Goal: Check status: Check status

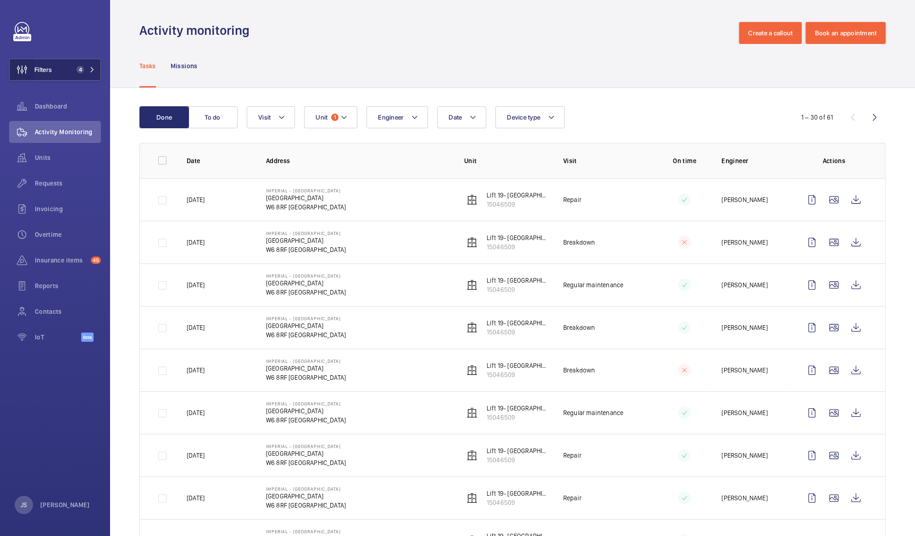
click at [33, 74] on wm-front-icon-button at bounding box center [22, 70] width 25 height 22
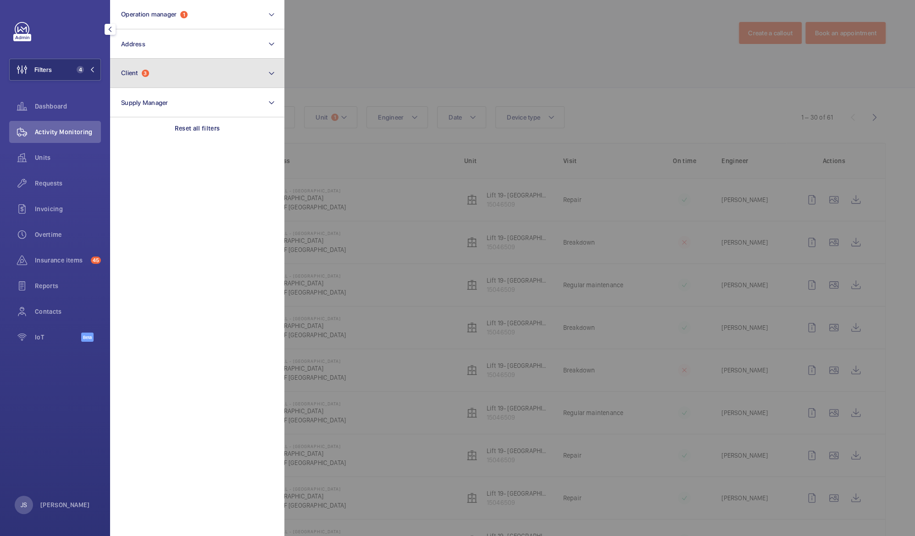
click at [141, 77] on button "Client 3" at bounding box center [197, 73] width 174 height 29
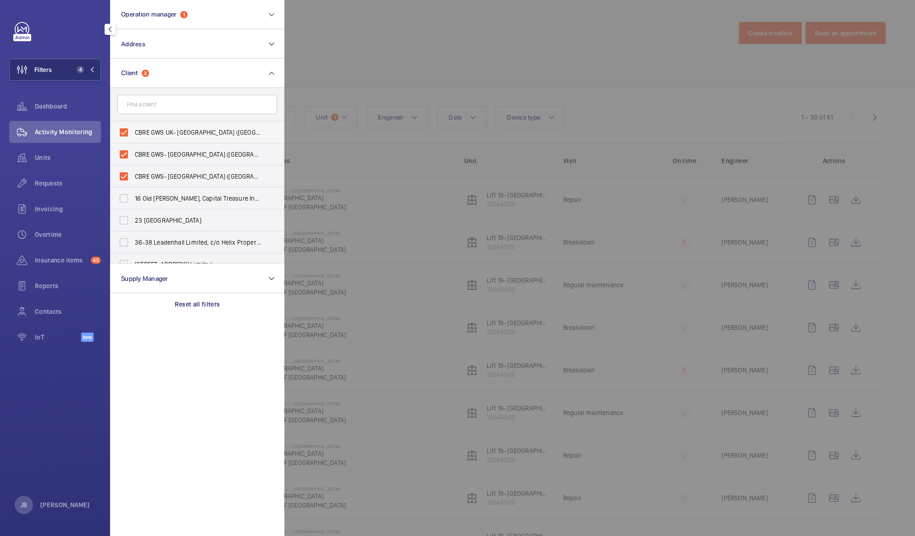
click at [135, 130] on span "CBRE GWS UK- [GEOGRAPHIC_DATA] ([GEOGRAPHIC_DATA])" at bounding box center [198, 132] width 126 height 9
click at [133, 130] on input "CBRE GWS UK- [GEOGRAPHIC_DATA] ([GEOGRAPHIC_DATA])" at bounding box center [124, 132] width 18 height 18
checkbox input "false"
click at [142, 163] on label "CBRE GWS- [GEOGRAPHIC_DATA] ([GEOGRAPHIC_DATA])" at bounding box center [190, 154] width 160 height 22
click at [133, 163] on input "CBRE GWS- [GEOGRAPHIC_DATA] ([GEOGRAPHIC_DATA])" at bounding box center [124, 154] width 18 height 18
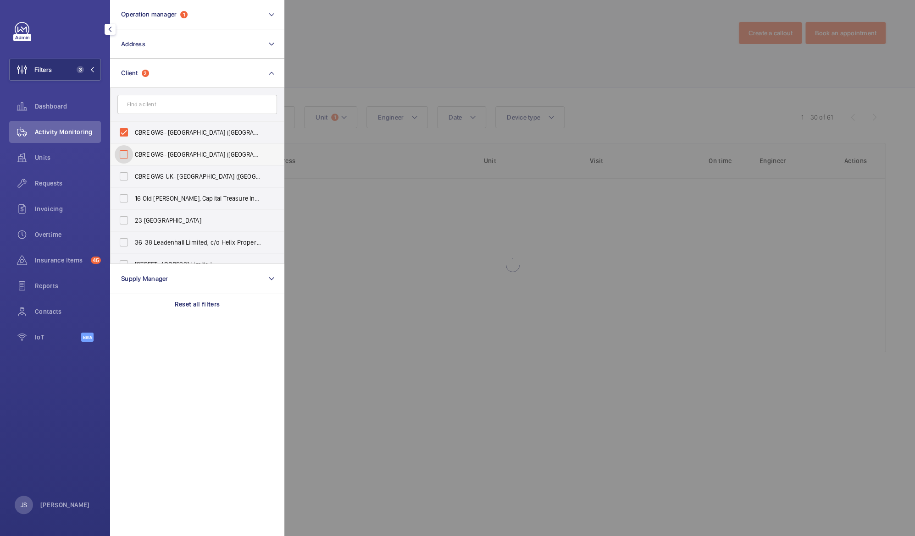
checkbox input "false"
click at [142, 138] on label "CBRE GWS- [GEOGRAPHIC_DATA] ([GEOGRAPHIC_DATA][PERSON_NAME])" at bounding box center [190, 132] width 160 height 22
click at [133, 138] on input "CBRE GWS- [GEOGRAPHIC_DATA] ([GEOGRAPHIC_DATA][PERSON_NAME])" at bounding box center [124, 132] width 18 height 18
checkbox input "false"
click at [387, 48] on div at bounding box center [741, 268] width 915 height 536
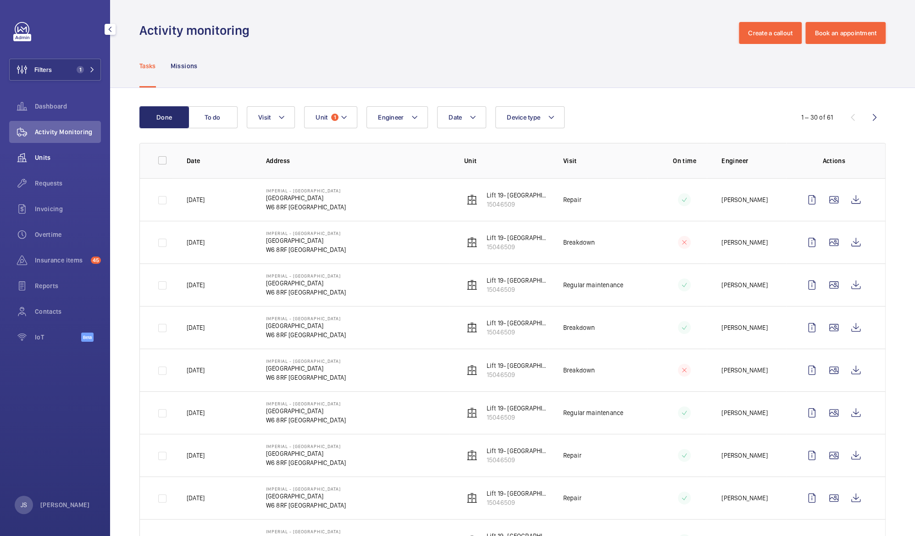
click at [39, 159] on span "Units" at bounding box center [68, 157] width 66 height 9
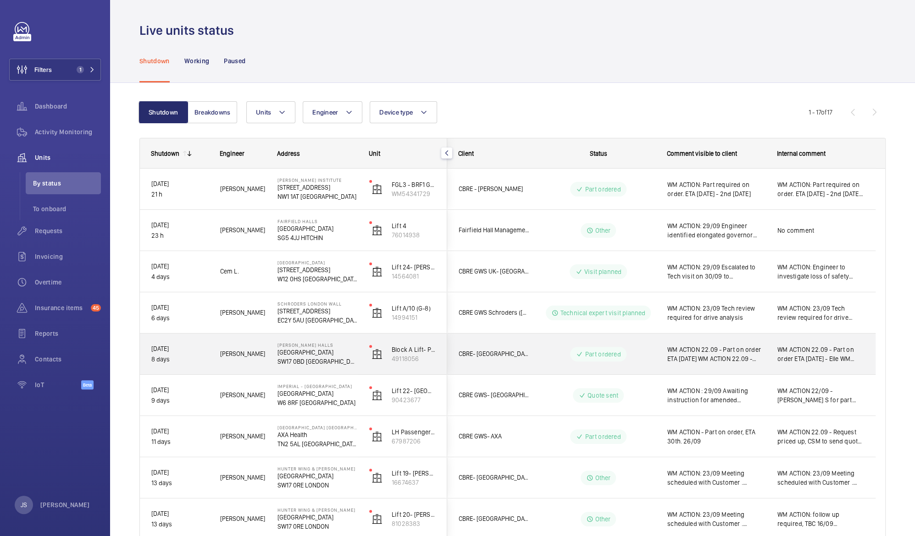
click at [713, 349] on span "WM ACTION 22.09 - Part on order ETA [DATE] WM ACTION 22.09 - Parts required, su…" at bounding box center [716, 354] width 98 height 18
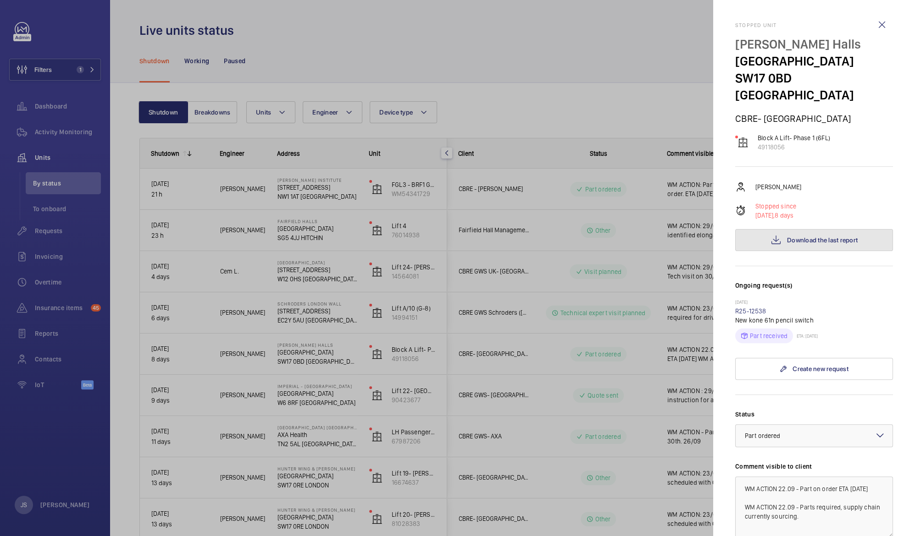
click at [795, 237] on span "Download the last report" at bounding box center [822, 240] width 71 height 7
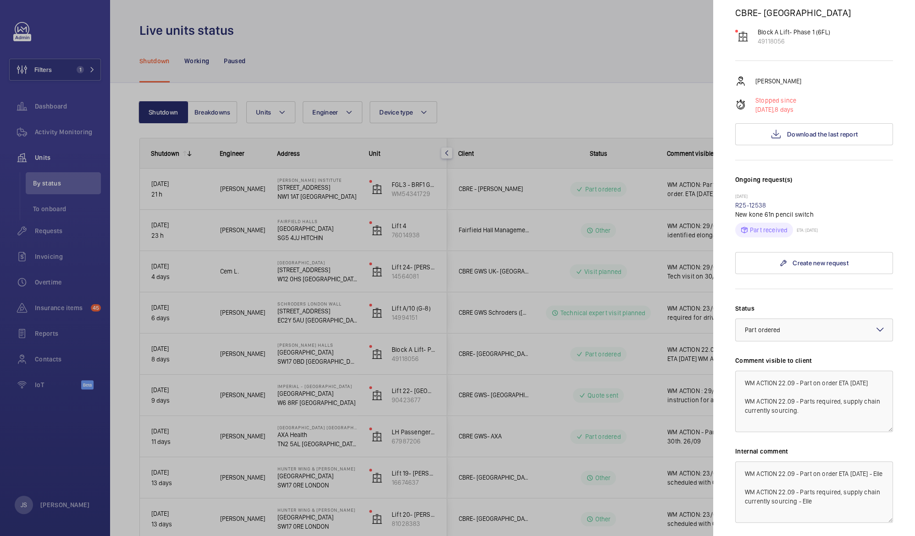
scroll to position [112, 0]
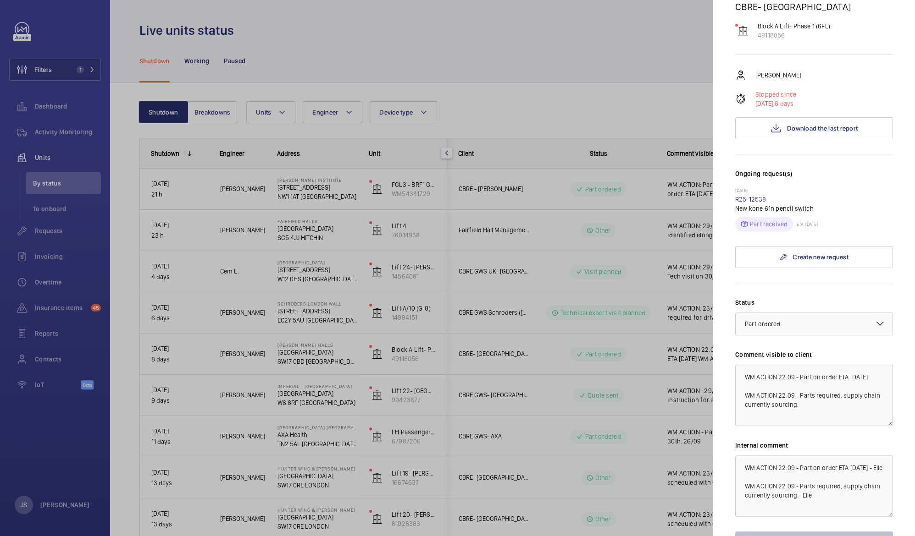
click at [55, 452] on div at bounding box center [457, 268] width 915 height 536
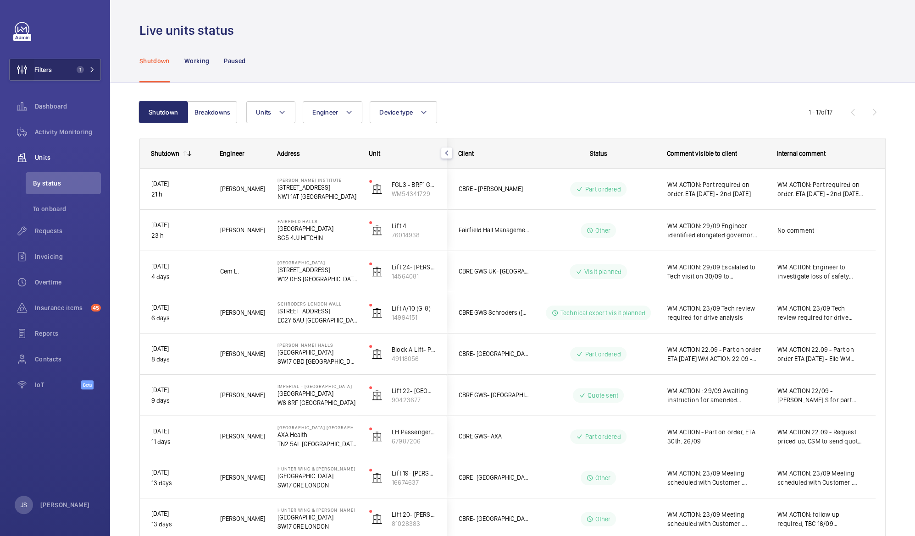
click at [33, 72] on wm-front-icon-button at bounding box center [22, 70] width 25 height 22
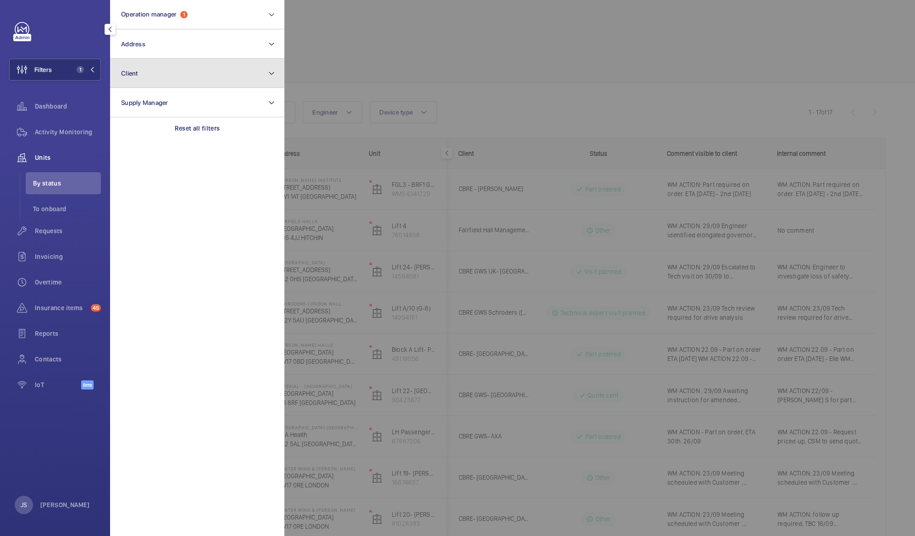
click at [140, 77] on button "Client" at bounding box center [197, 73] width 174 height 29
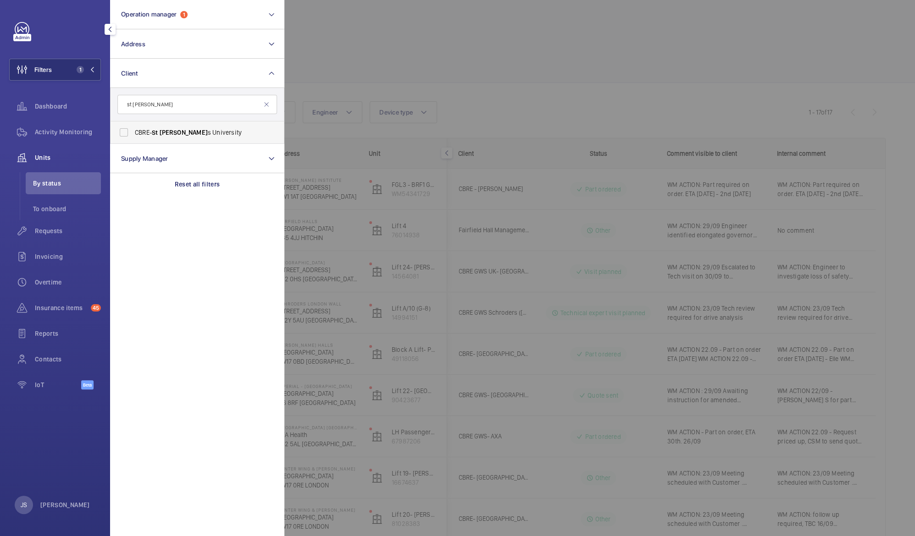
type input "st [PERSON_NAME]"
click at [153, 134] on span "CBRE- [GEOGRAPHIC_DATA][PERSON_NAME]" at bounding box center [198, 132] width 126 height 9
click at [133, 134] on input "CBRE- [GEOGRAPHIC_DATA][PERSON_NAME]" at bounding box center [124, 132] width 18 height 18
checkbox input "true"
click at [353, 65] on div at bounding box center [741, 268] width 915 height 536
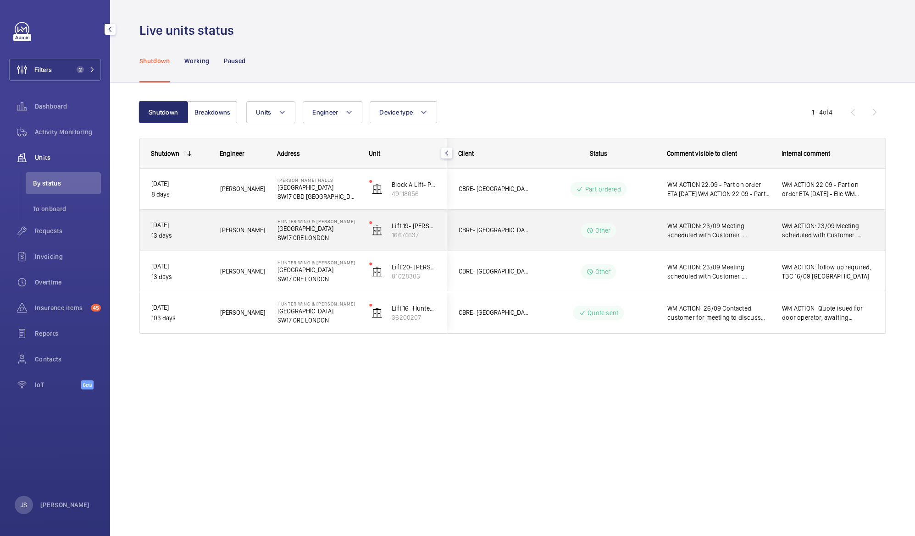
click at [717, 229] on span "WM ACTION: 23/09 Meeting scheduled with Customer . CUSTOMER ACTION : To confirm…" at bounding box center [718, 230] width 103 height 18
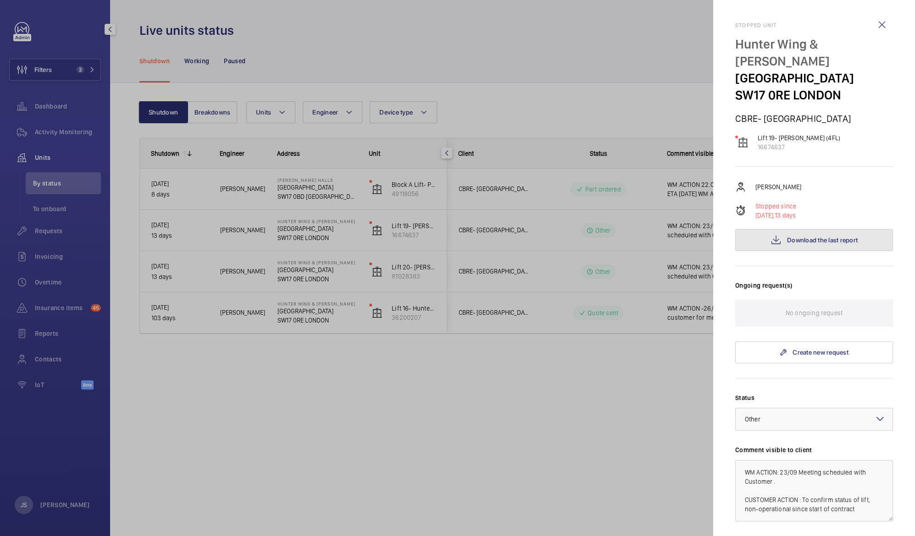
click at [787, 239] on span "Download the last report" at bounding box center [822, 240] width 71 height 7
click at [610, 82] on div at bounding box center [457, 268] width 915 height 536
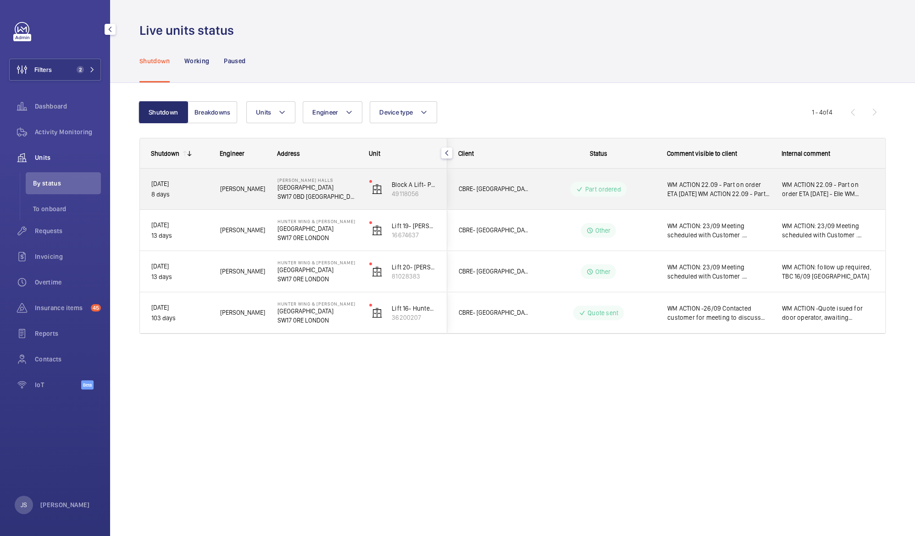
click at [734, 185] on span "WM ACTION 22.09 - Part on order ETA [DATE] WM ACTION 22.09 - Parts required, su…" at bounding box center [718, 189] width 103 height 18
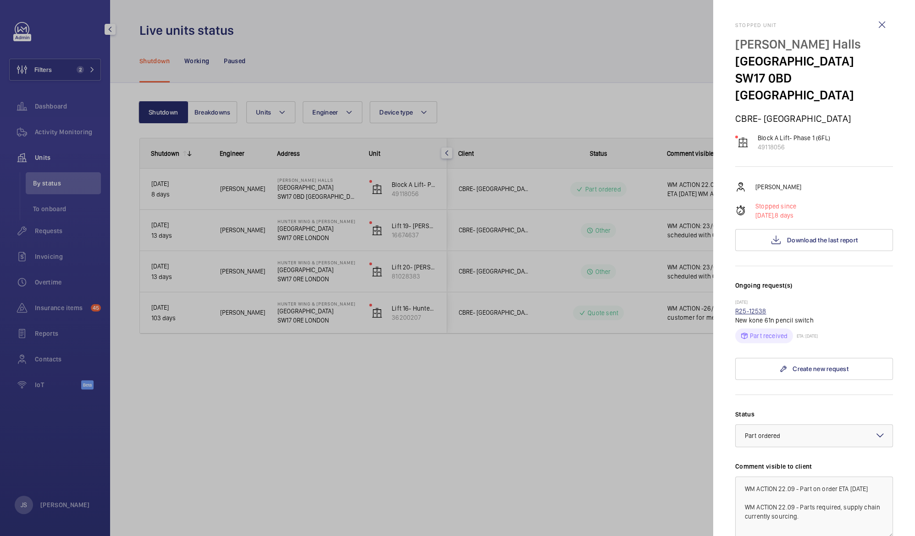
click at [742, 308] on link "R25-12538" at bounding box center [750, 311] width 31 height 7
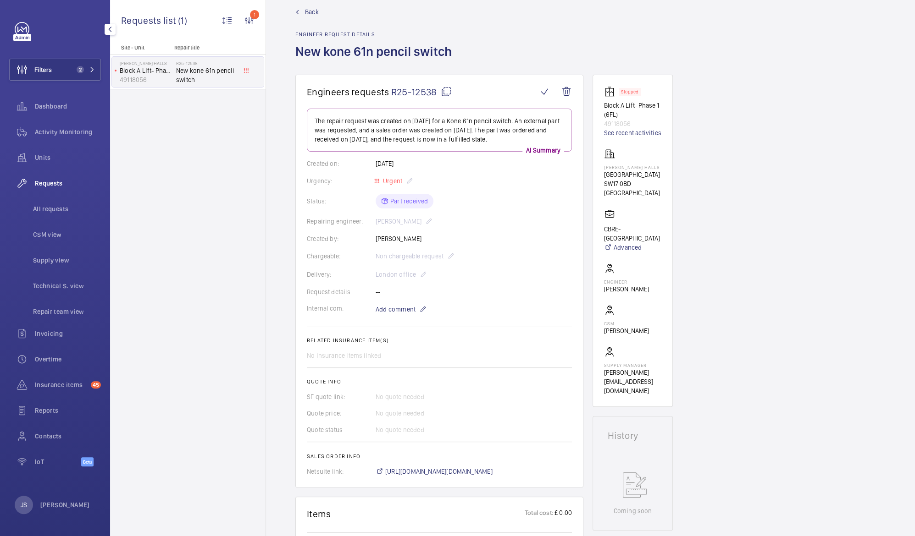
scroll to position [15, 0]
